Goal: Information Seeking & Learning: Learn about a topic

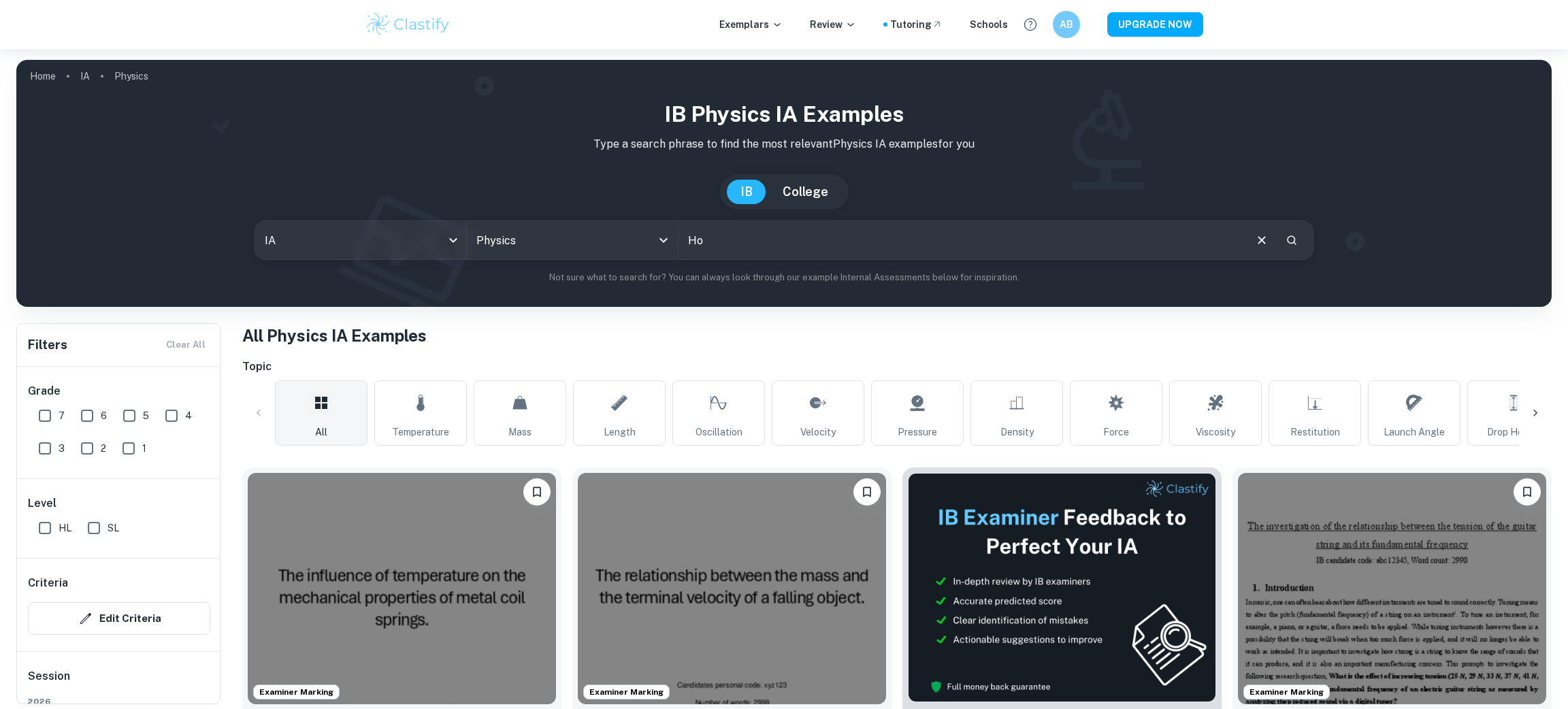
type input "H"
paste input "How does the surface area of the parachute affect the time taken for descent?"
type input "How does the surface area of the parachute affect the time taken for descent?"
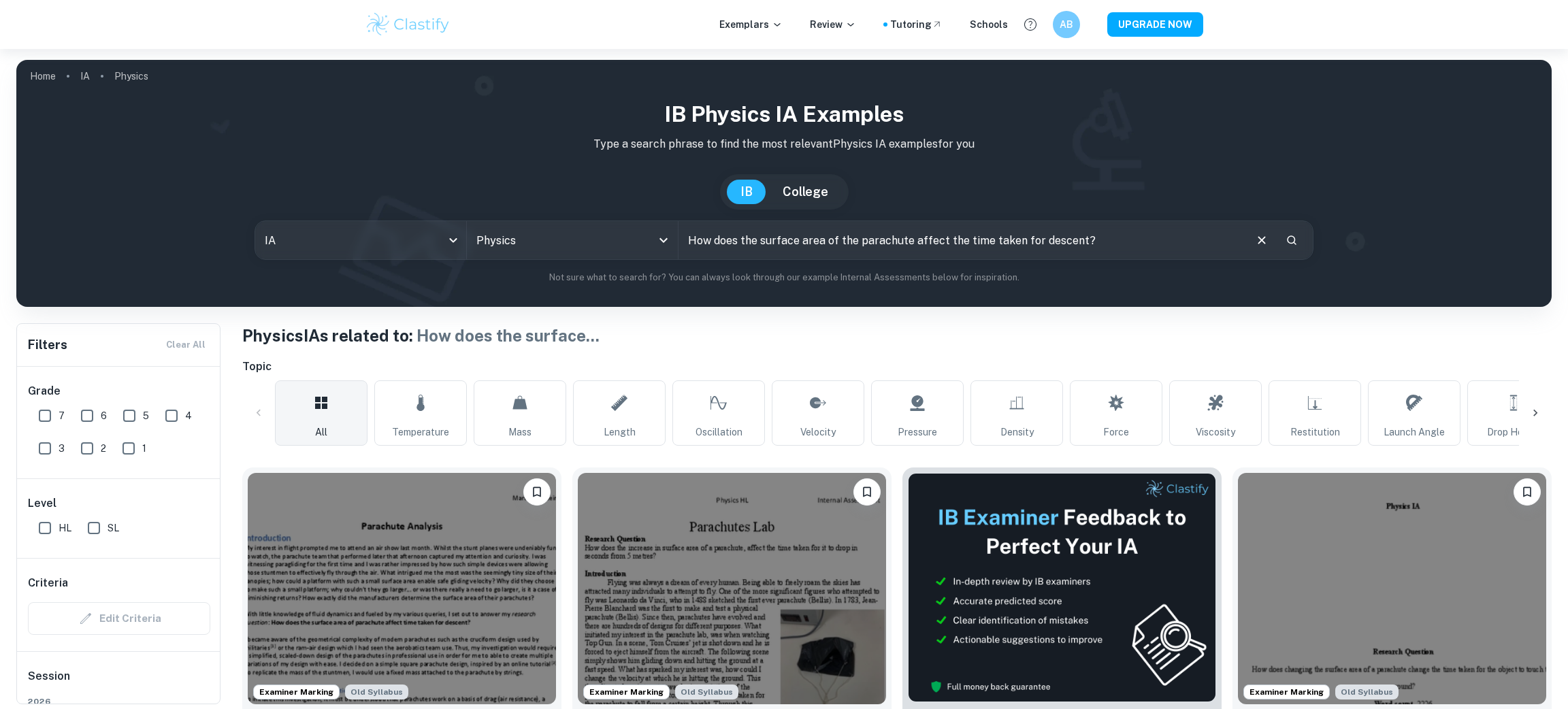
scroll to position [186, 0]
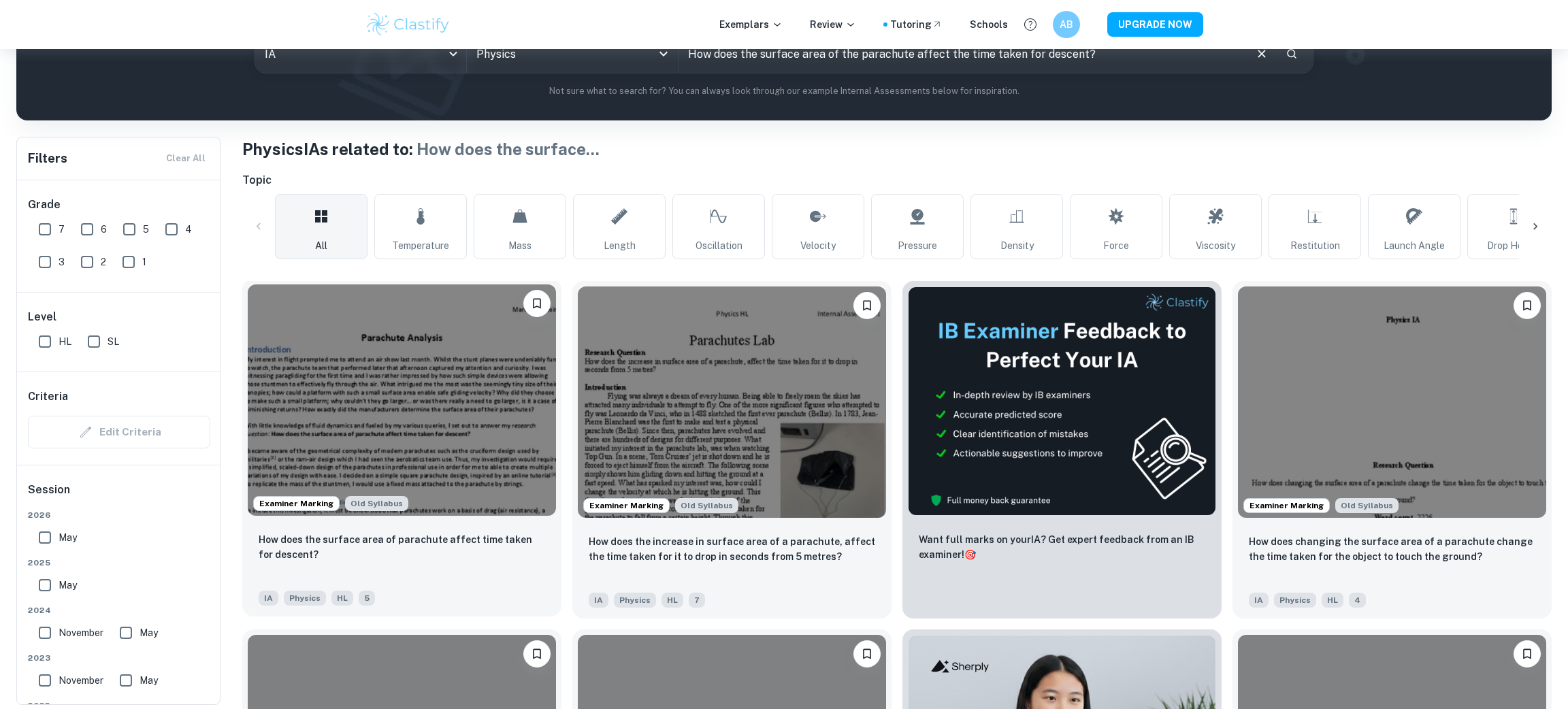
click at [358, 378] on img at bounding box center [401, 399] width 309 height 231
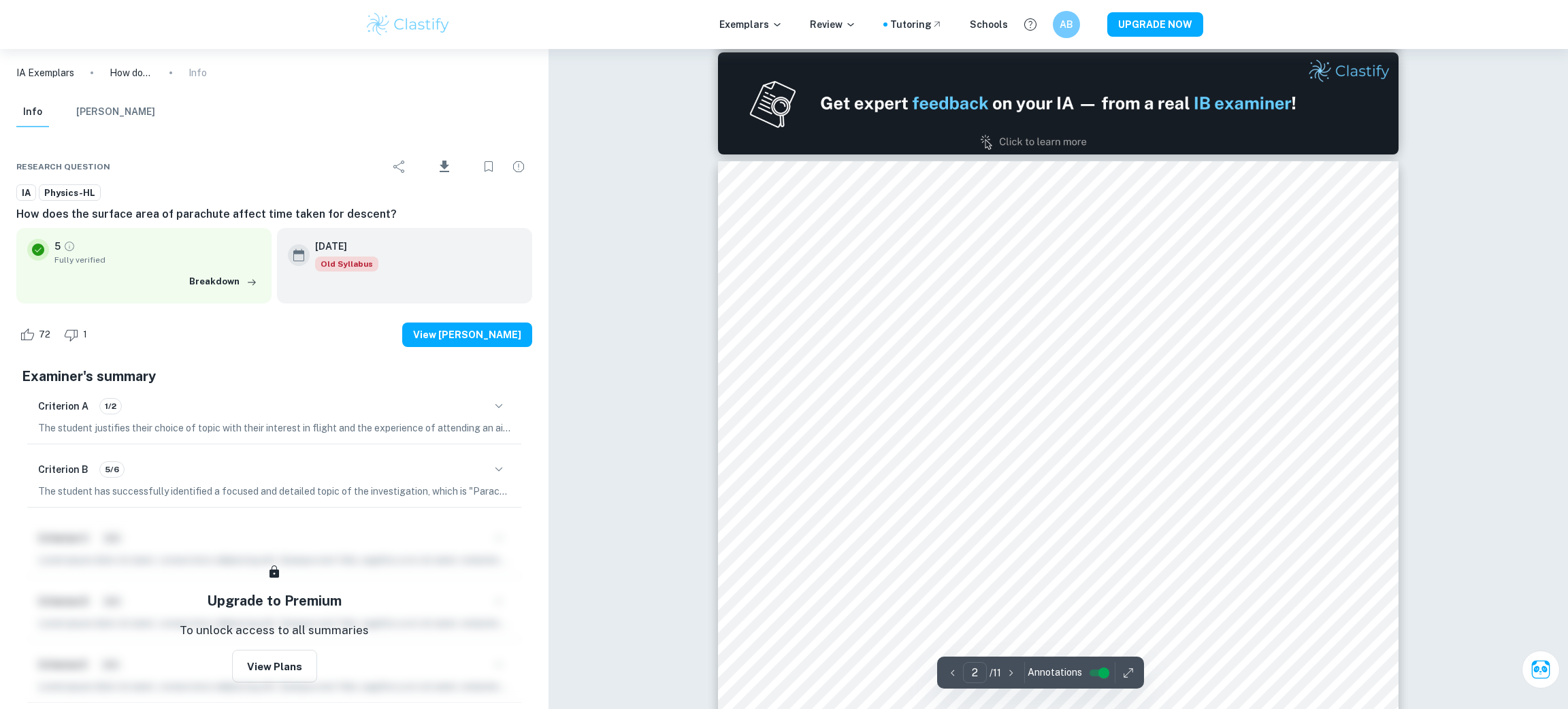
scroll to position [973, 0]
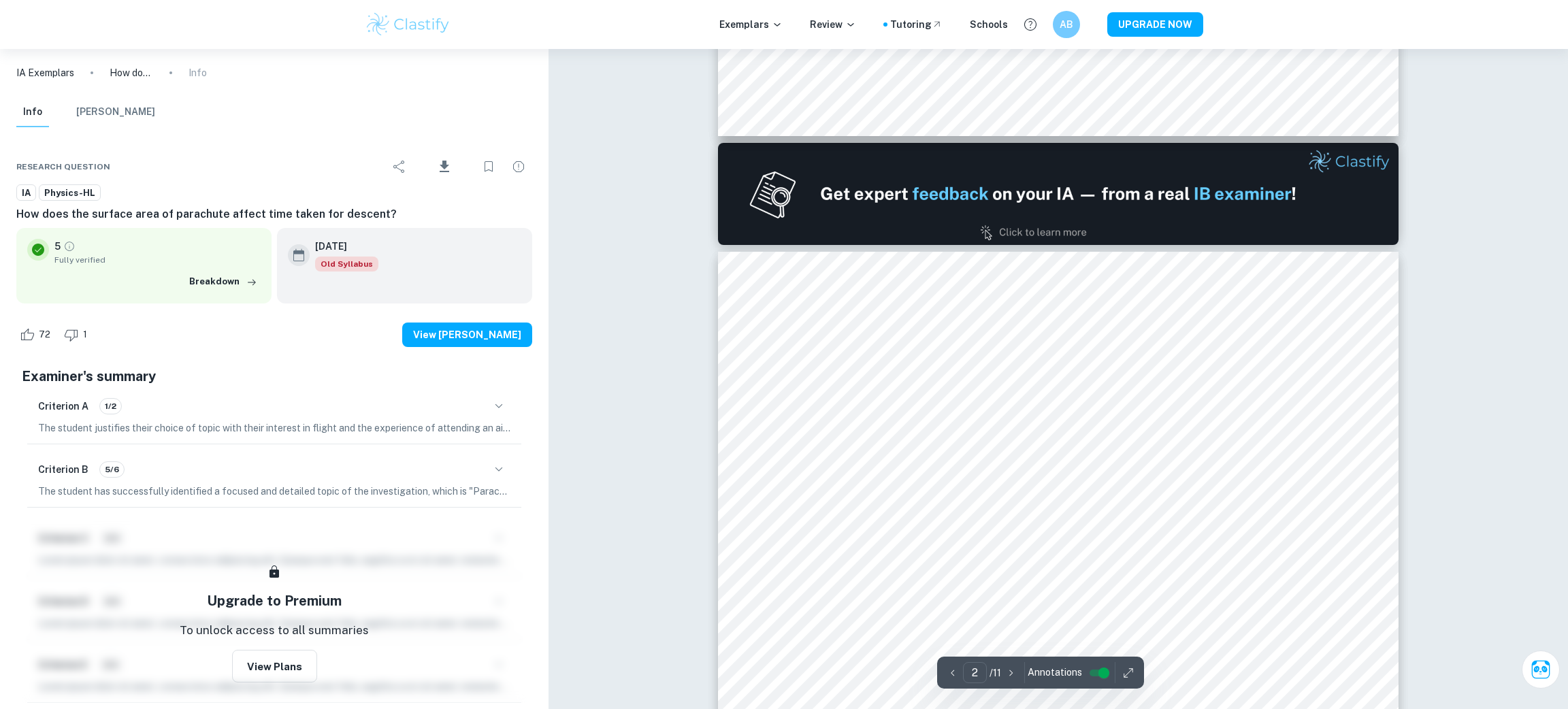
type input "1"
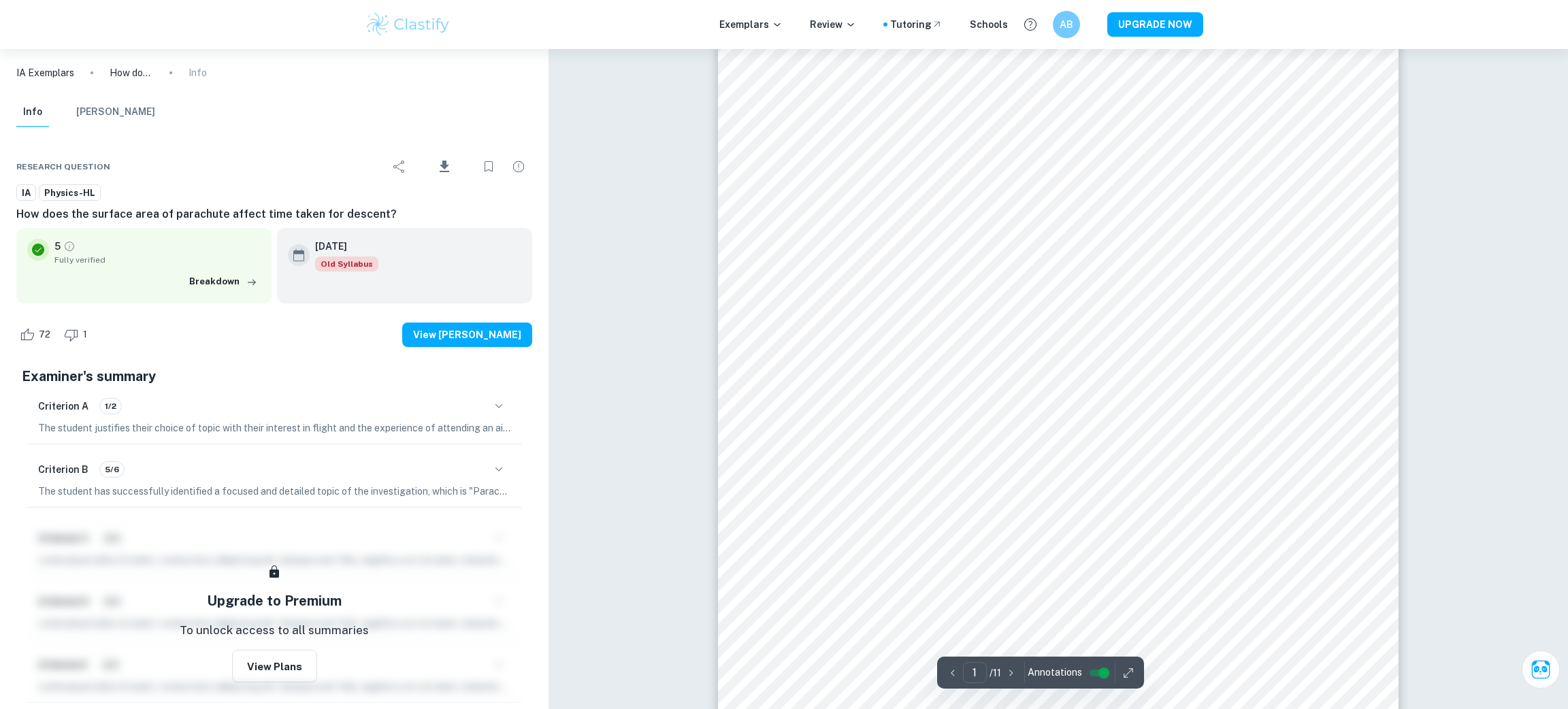
scroll to position [0, 0]
